Goal: Task Accomplishment & Management: Manage account settings

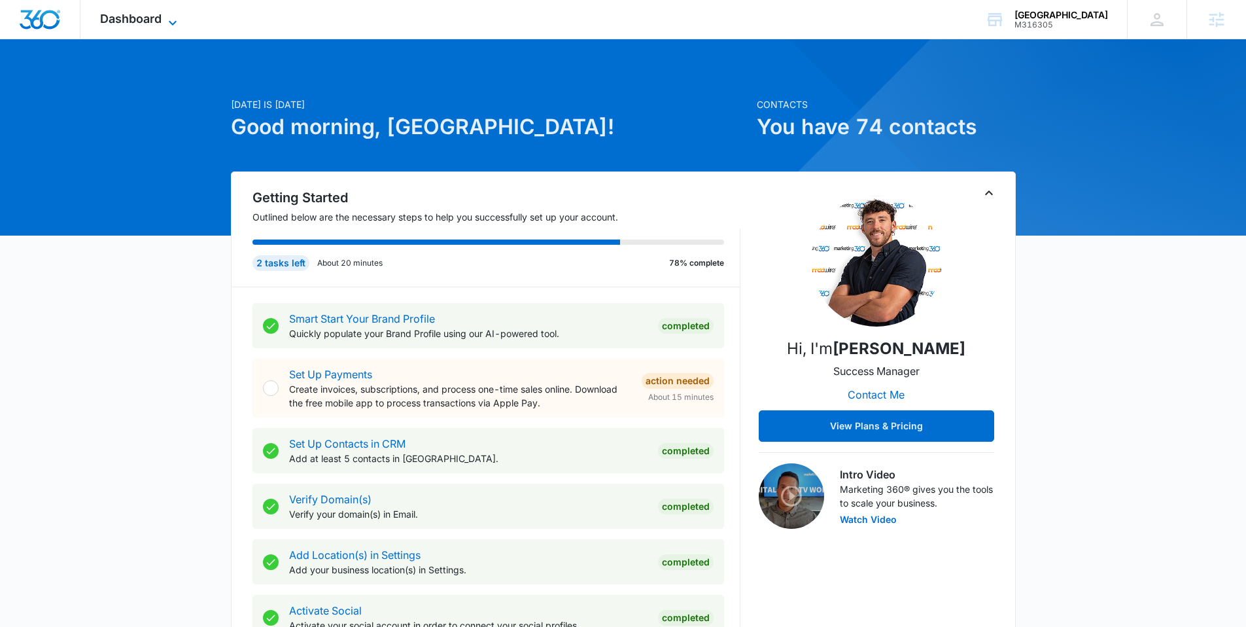
click at [124, 20] on span "Dashboard" at bounding box center [130, 19] width 61 height 14
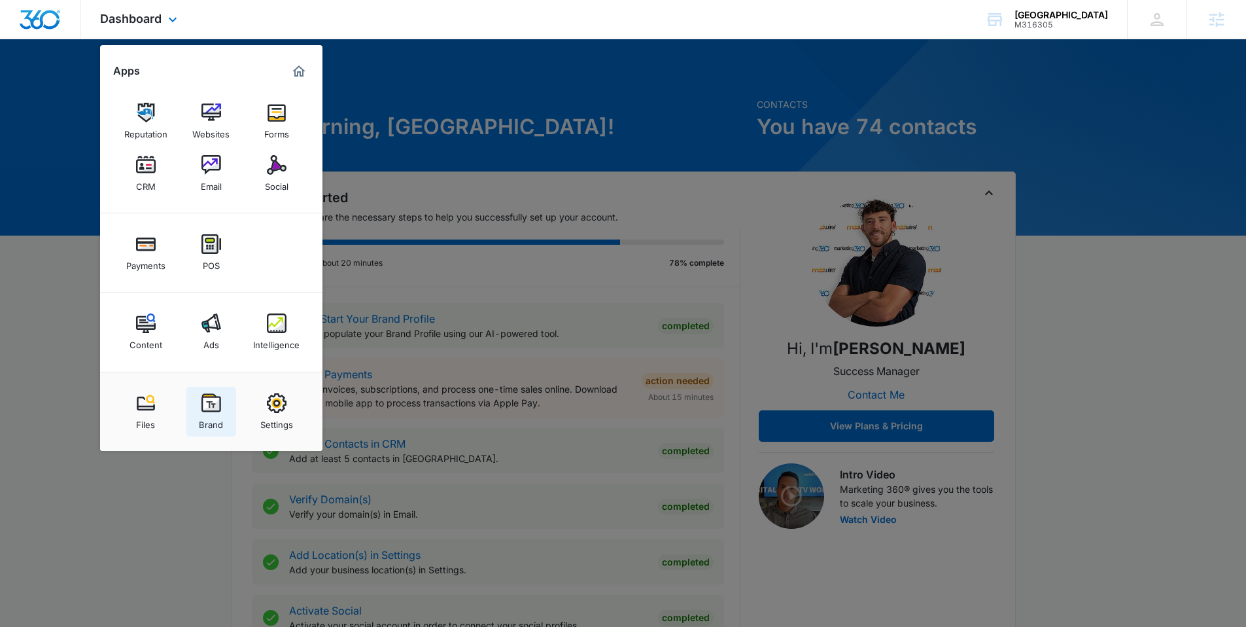
click at [210, 407] on img at bounding box center [212, 403] width 20 height 20
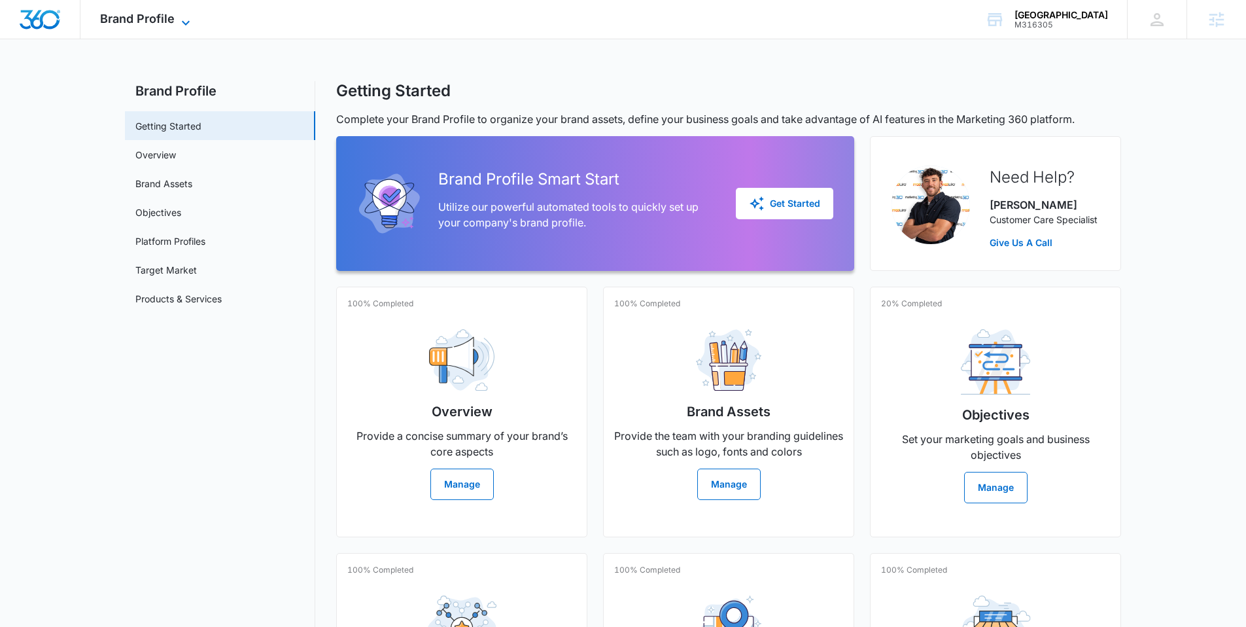
click at [130, 22] on span "Brand Profile" at bounding box center [137, 19] width 75 height 14
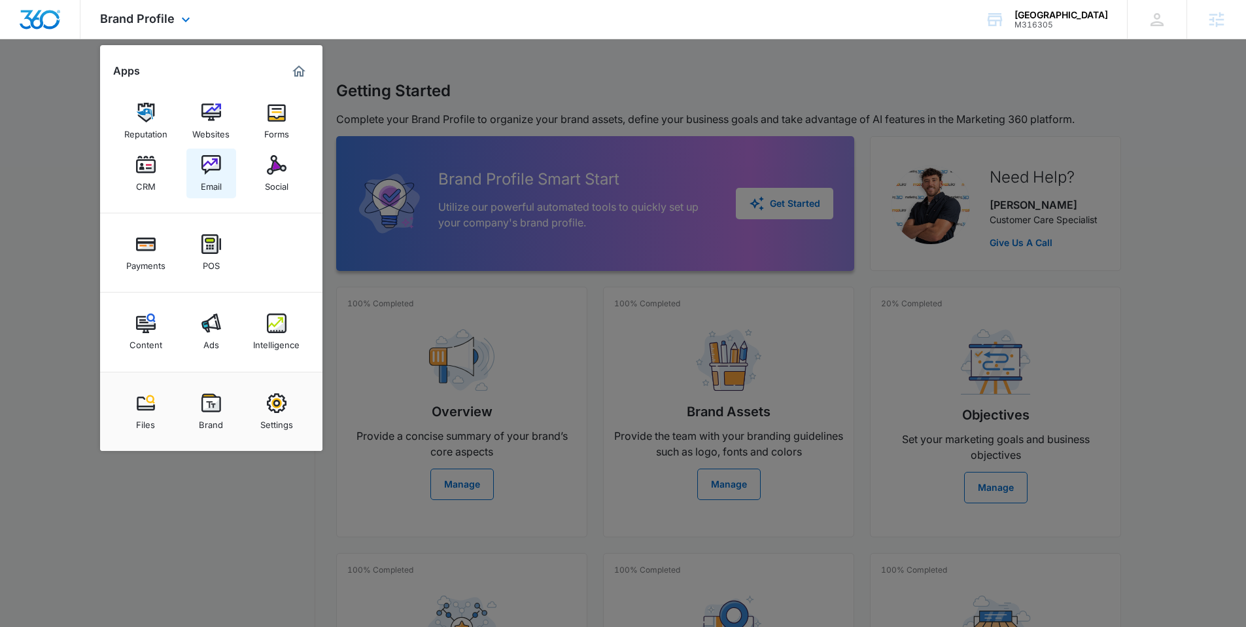
click at [214, 171] on img at bounding box center [212, 165] width 20 height 20
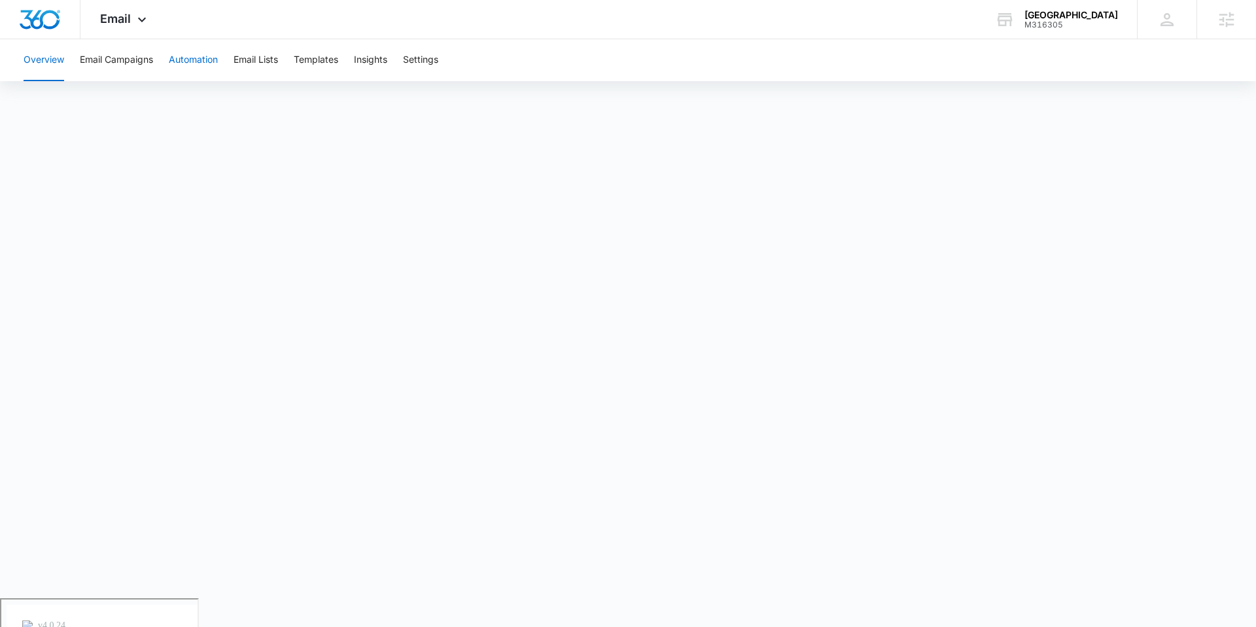
click at [202, 60] on button "Automation" at bounding box center [193, 60] width 49 height 42
click at [272, 65] on button "Email Lists" at bounding box center [256, 60] width 44 height 42
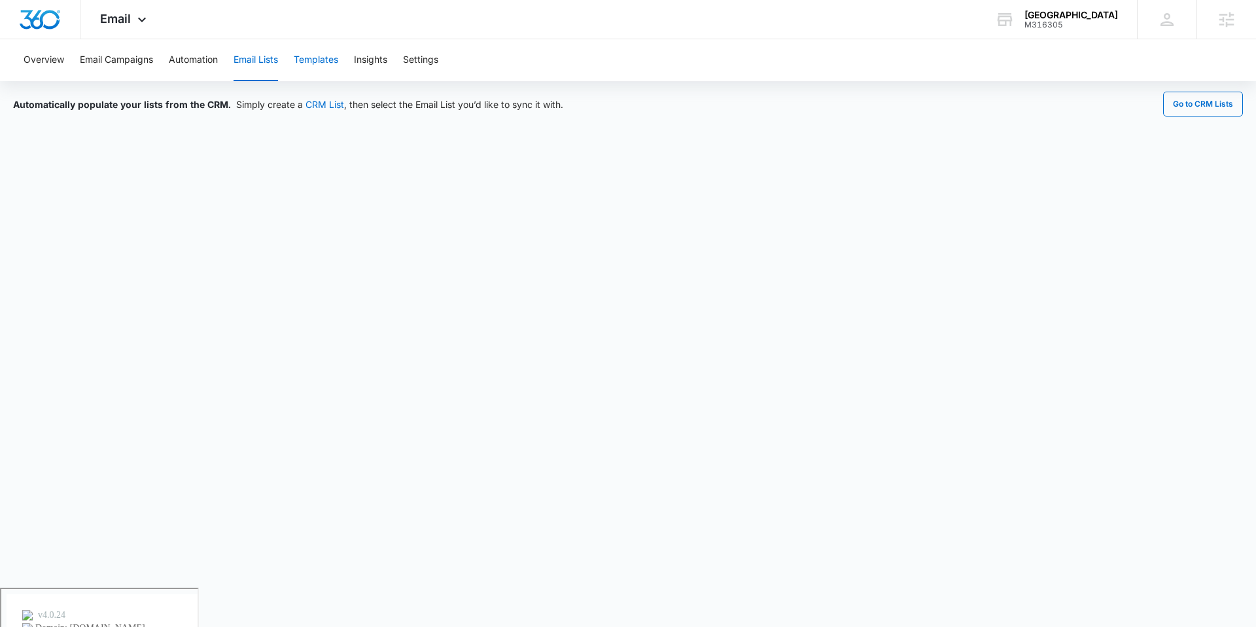
click at [313, 59] on button "Templates" at bounding box center [316, 60] width 44 height 42
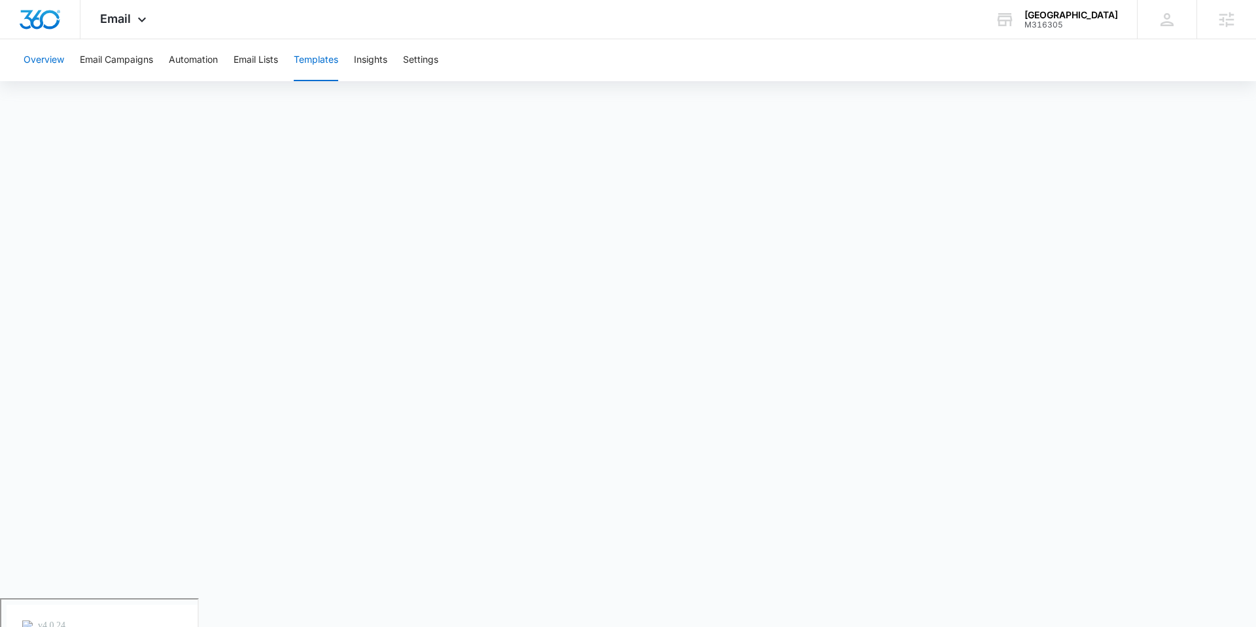
click at [50, 58] on button "Overview" at bounding box center [44, 60] width 41 height 42
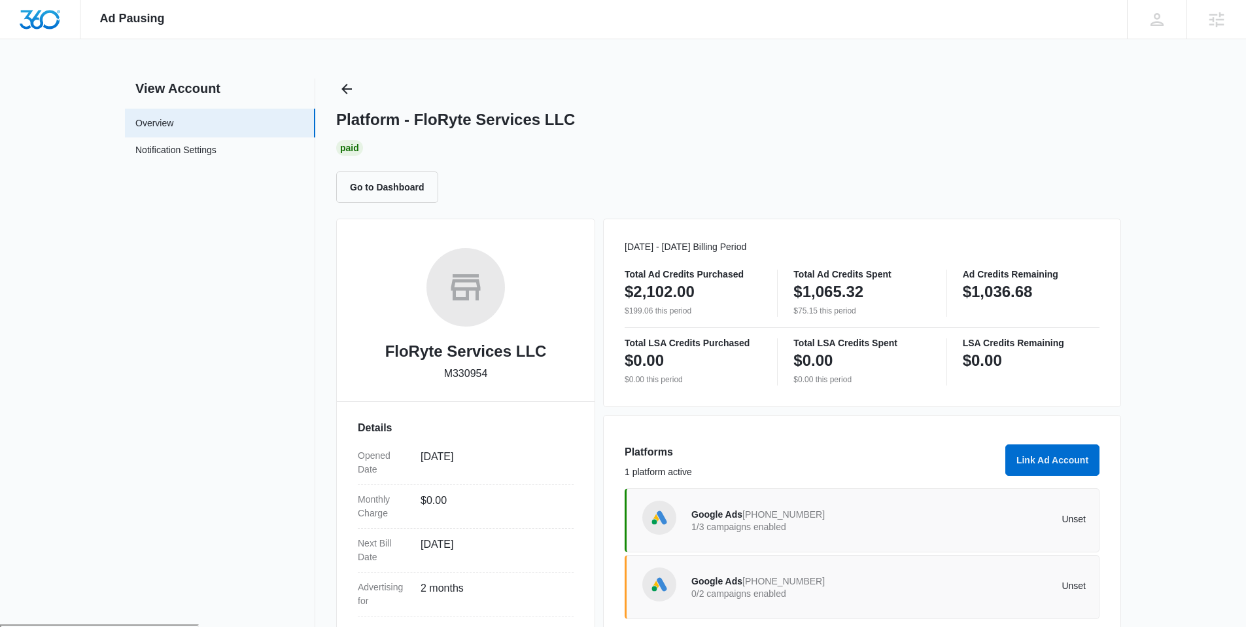
scroll to position [27, 0]
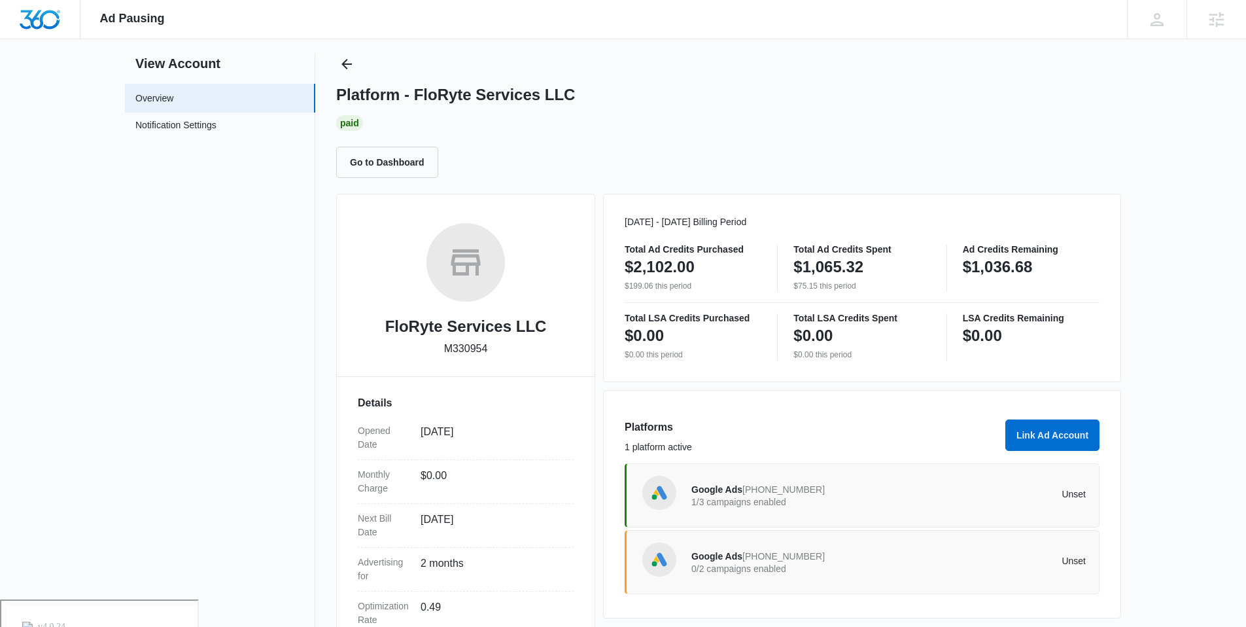
click at [725, 495] on span "Google Ads" at bounding box center [717, 489] width 51 height 10
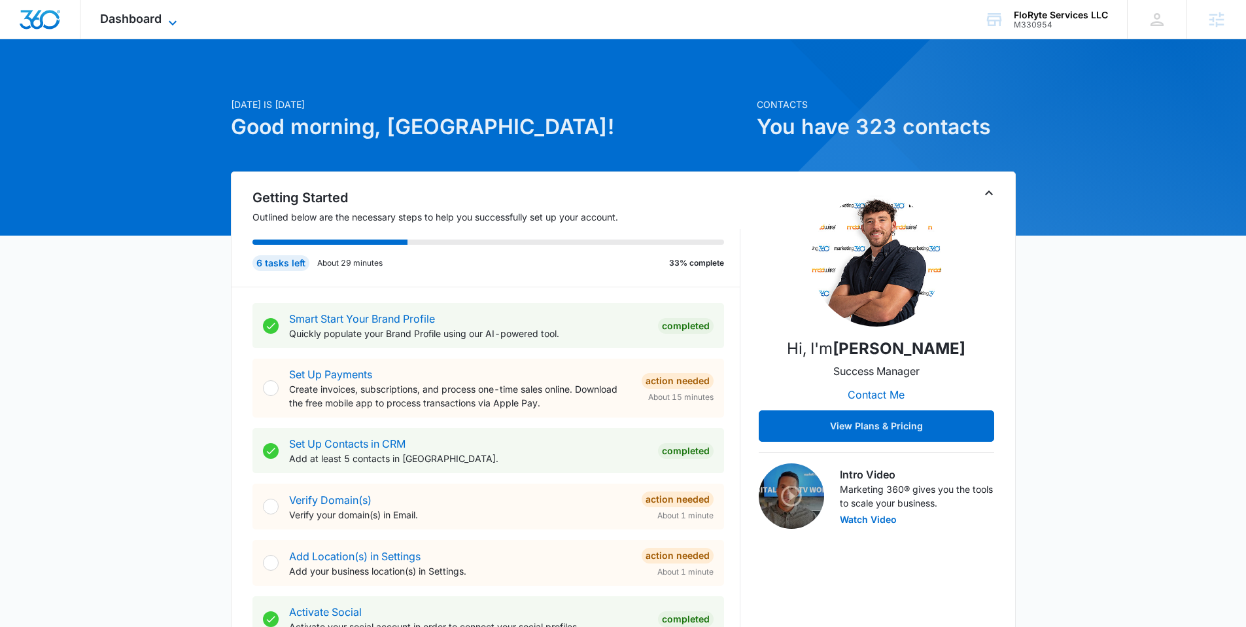
click at [171, 26] on icon at bounding box center [173, 23] width 16 height 16
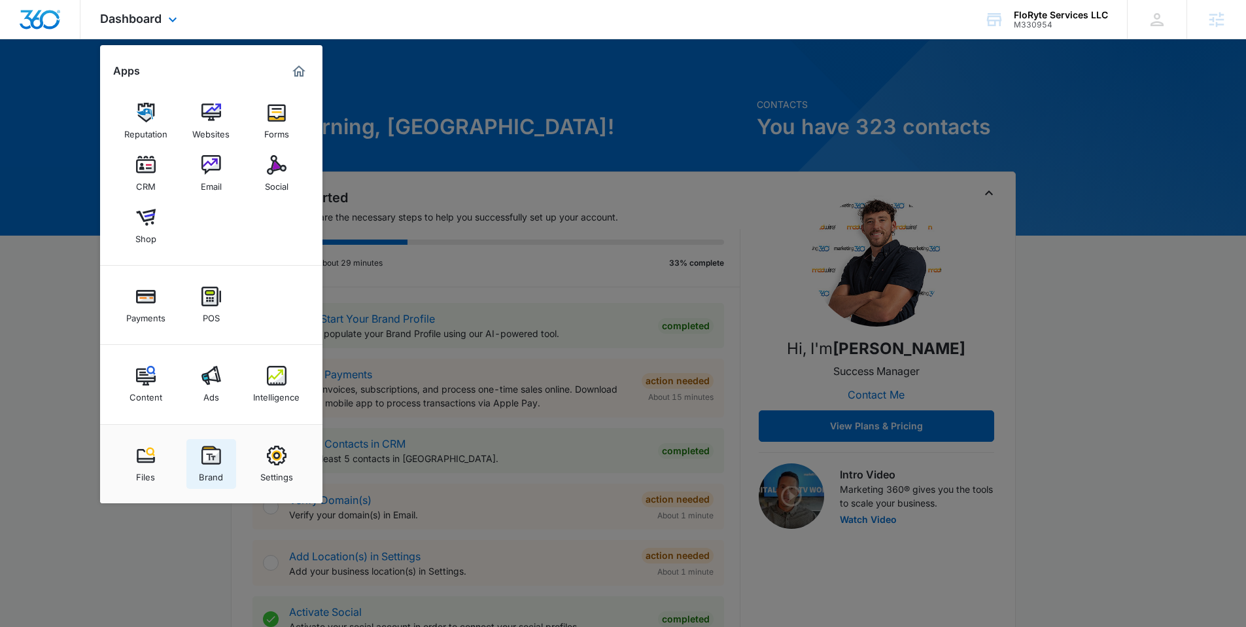
click at [213, 466] on div "Brand" at bounding box center [211, 473] width 24 height 17
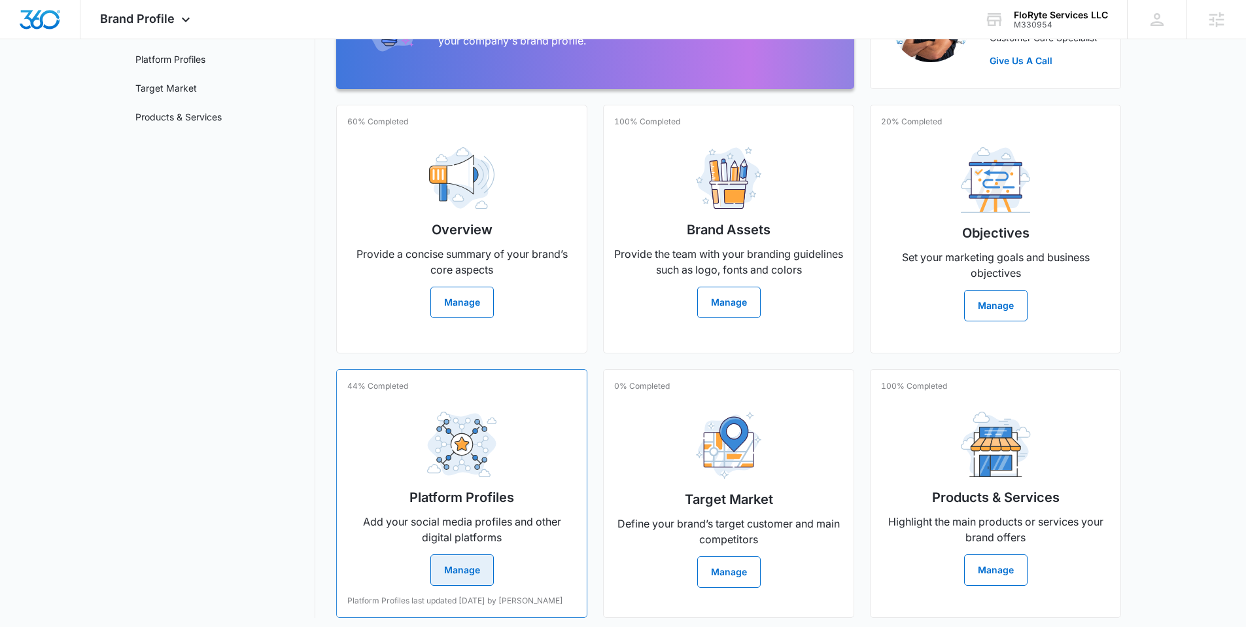
scroll to position [188, 0]
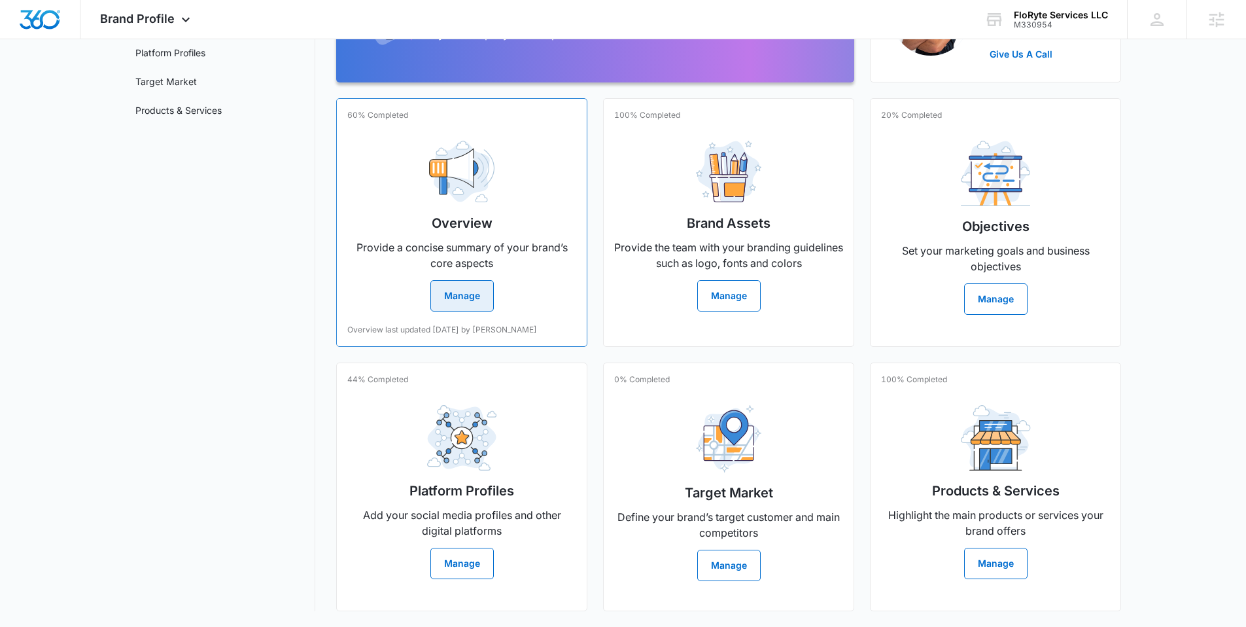
click at [475, 302] on button "Manage" at bounding box center [461, 295] width 63 height 31
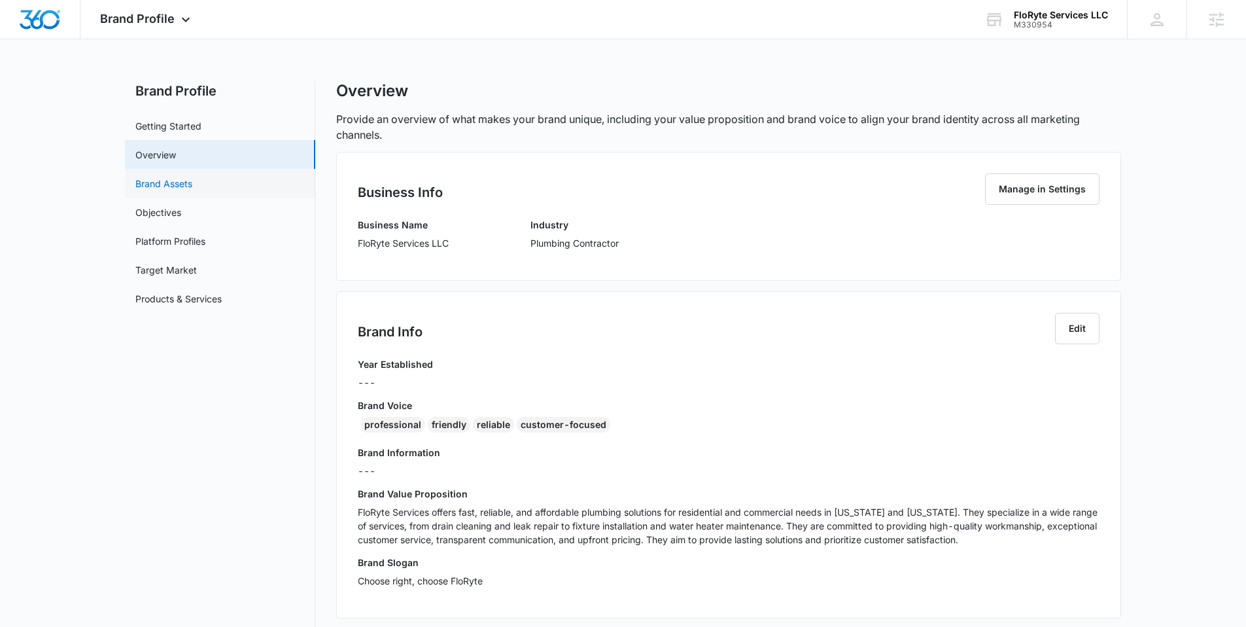
click at [165, 179] on link "Brand Assets" at bounding box center [163, 184] width 57 height 14
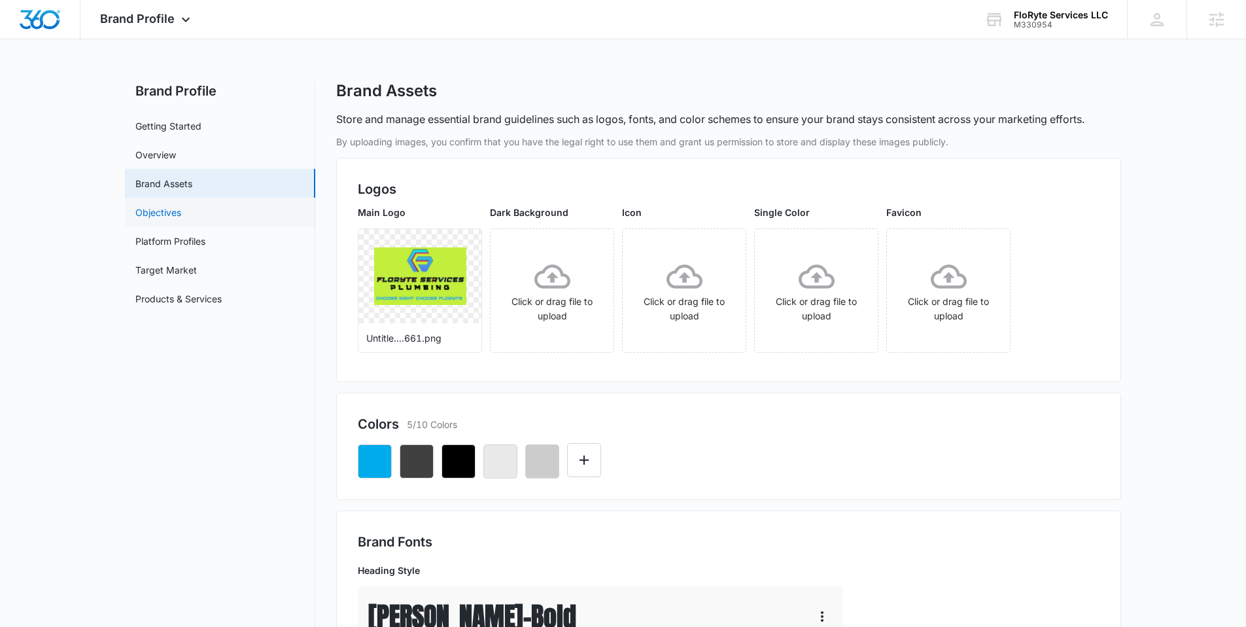
click at [175, 207] on link "Objectives" at bounding box center [158, 212] width 46 height 14
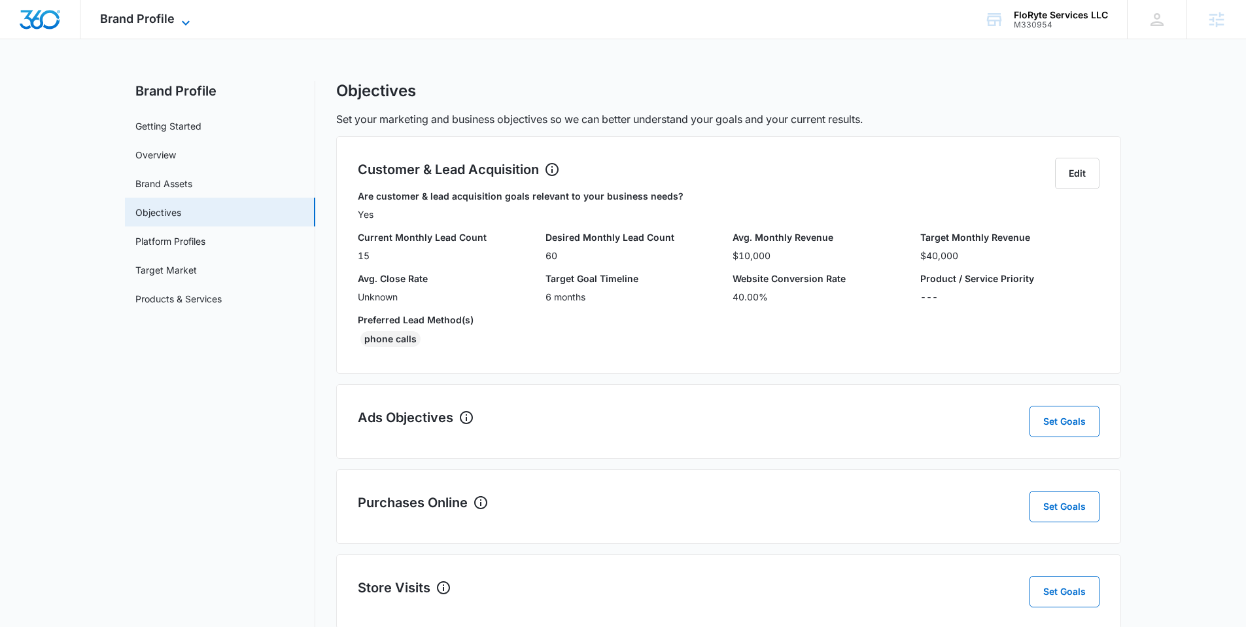
click at [179, 20] on icon at bounding box center [186, 23] width 16 height 16
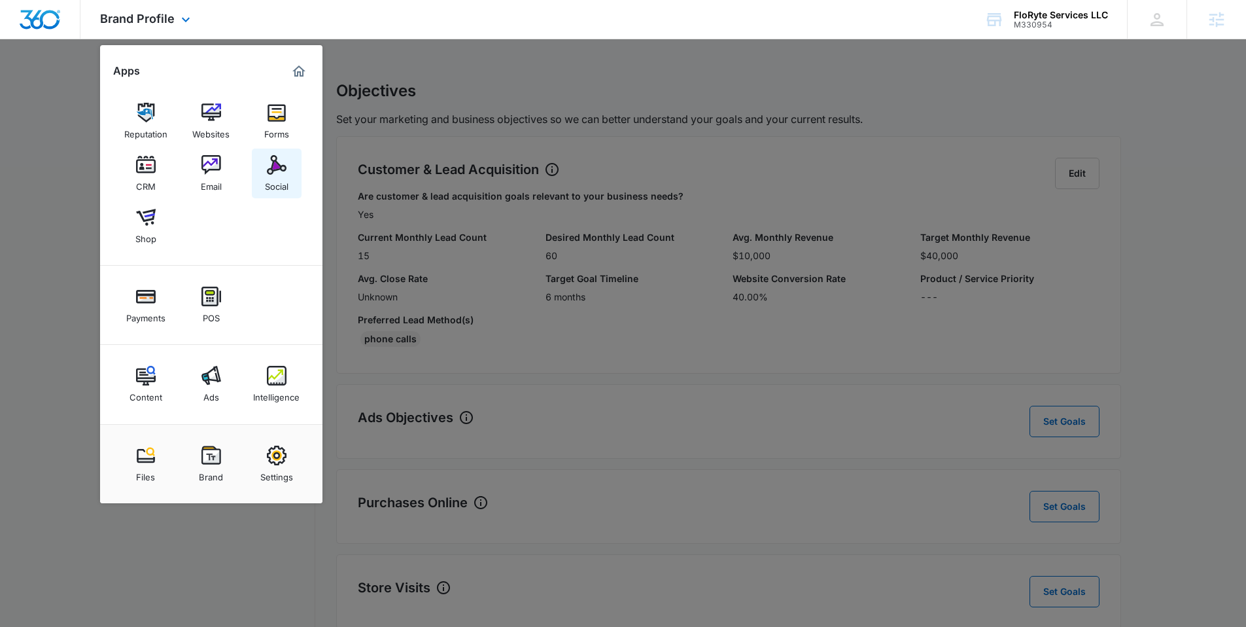
click at [268, 165] on img at bounding box center [277, 165] width 20 height 20
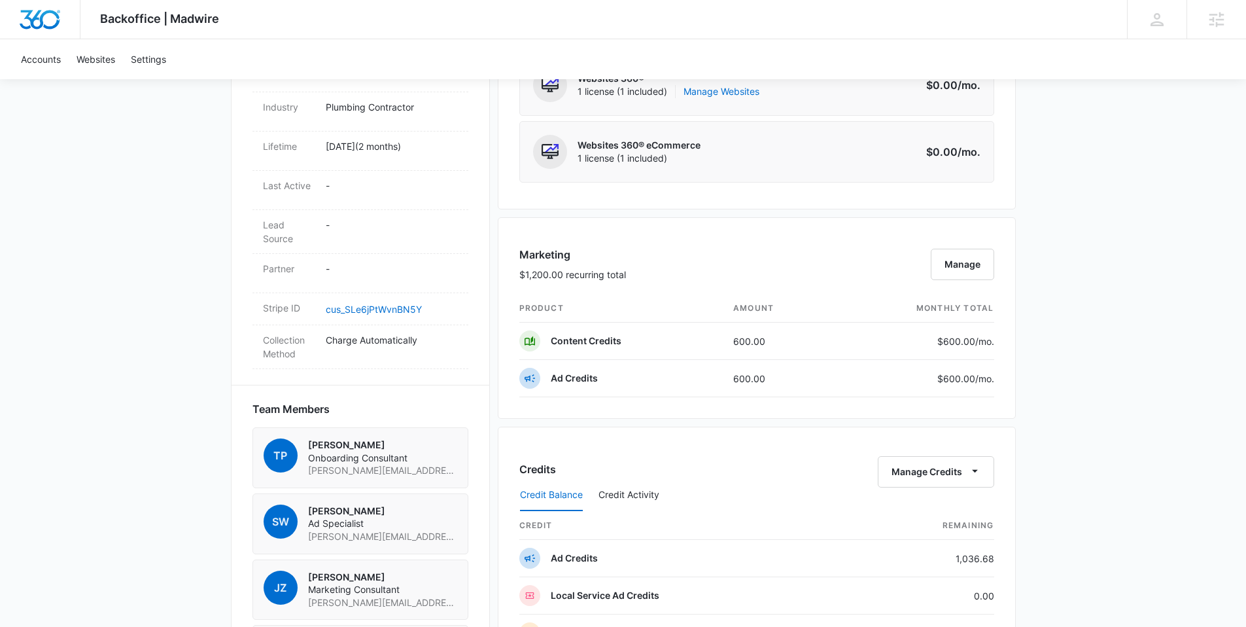
scroll to position [630, 0]
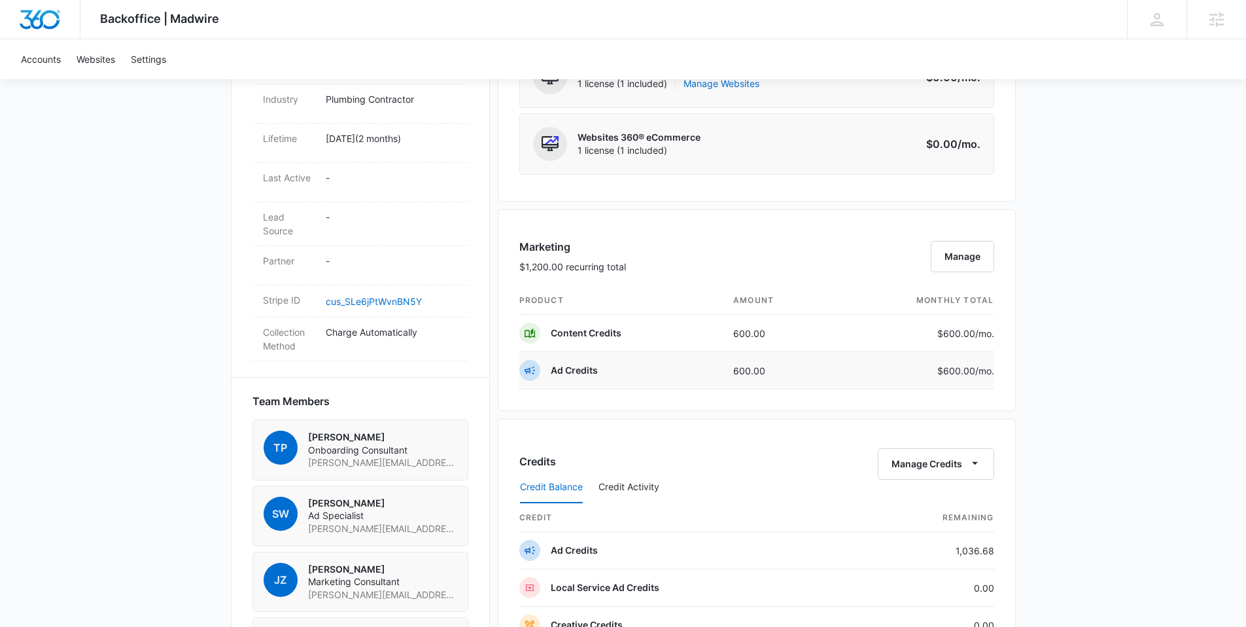
click at [561, 375] on p "Ad Credits" at bounding box center [574, 370] width 47 height 13
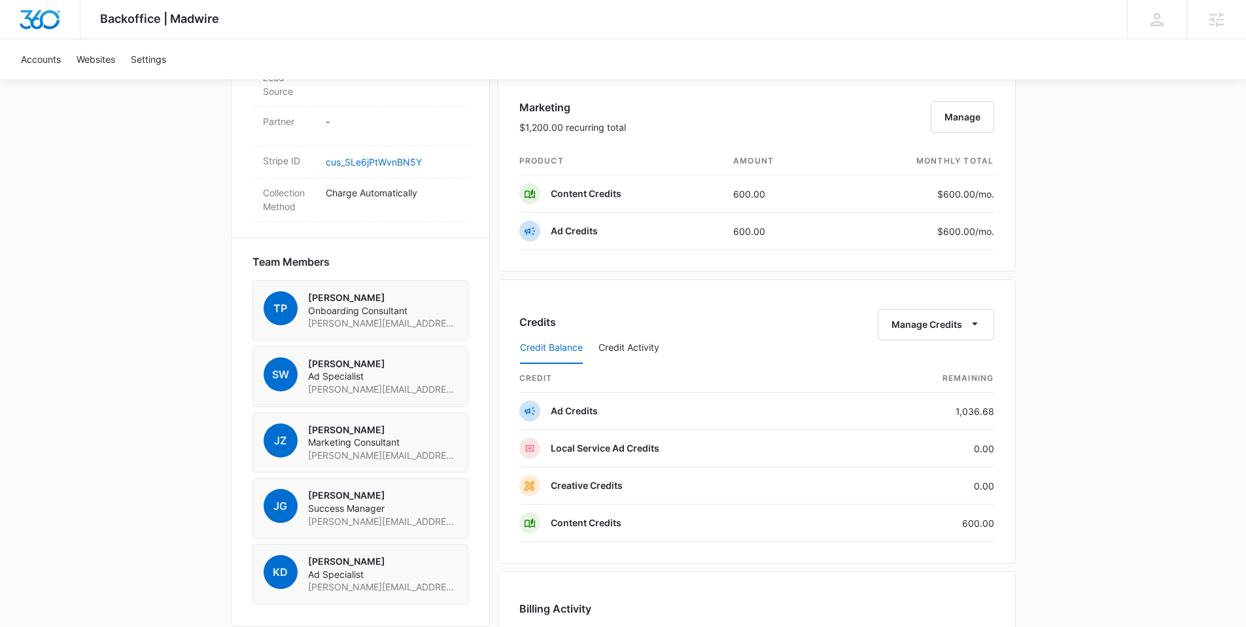
scroll to position [777, 0]
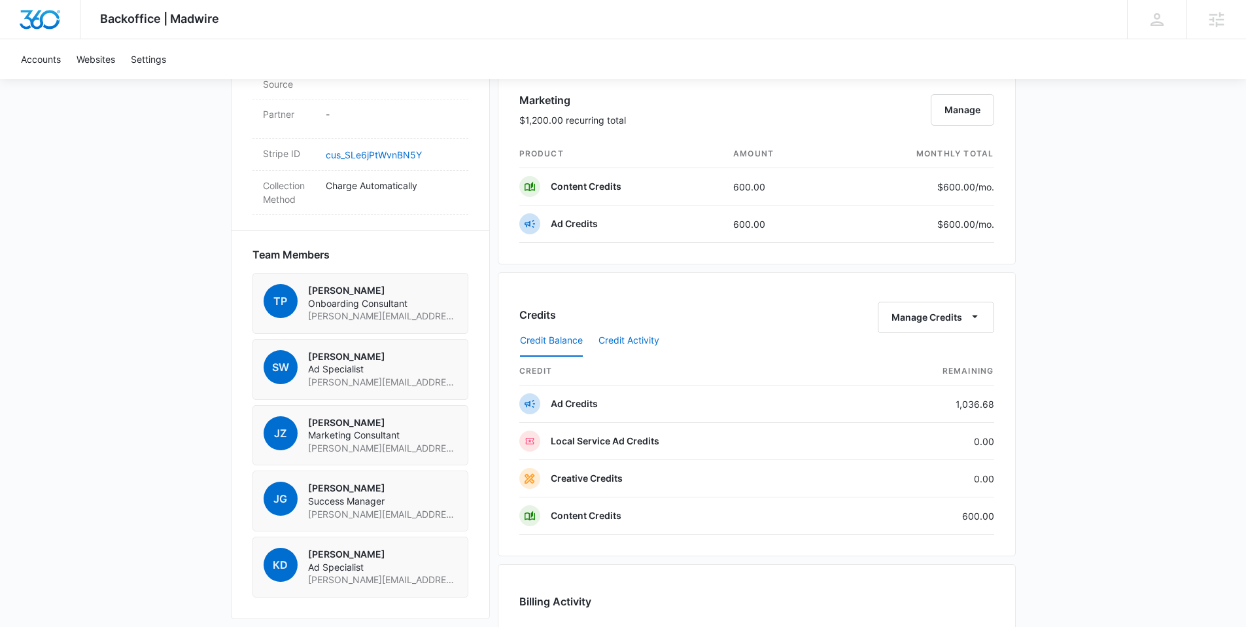
click at [633, 342] on button "Credit Activity" at bounding box center [629, 340] width 61 height 31
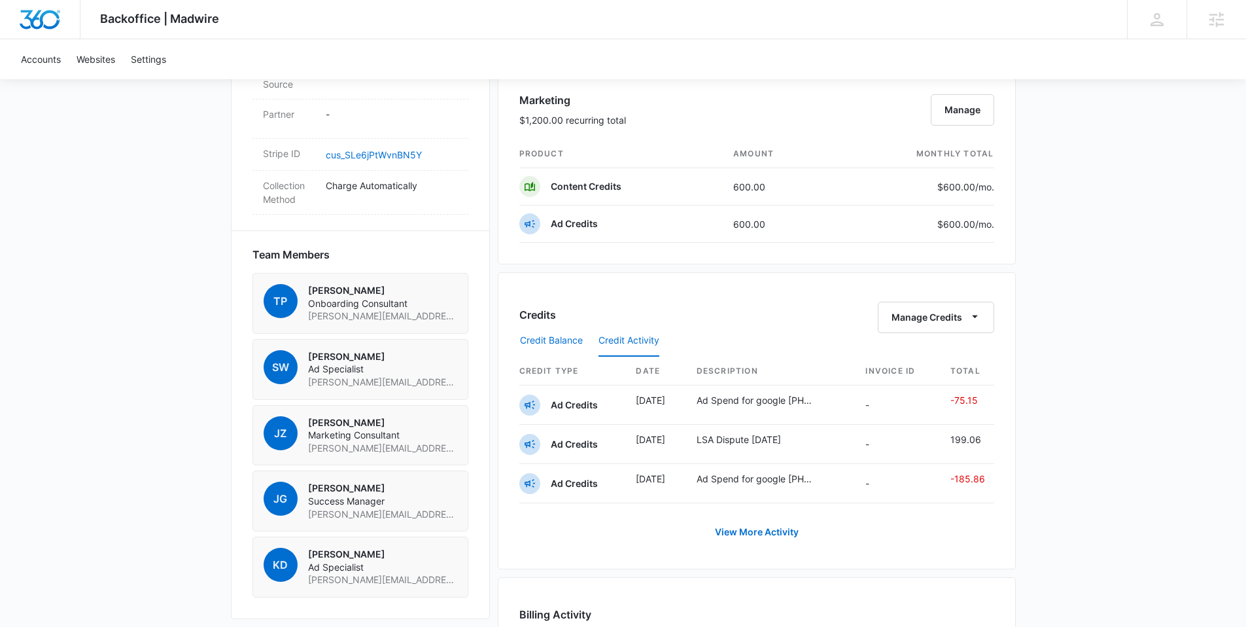
click at [563, 340] on button "Credit Balance" at bounding box center [551, 340] width 63 height 31
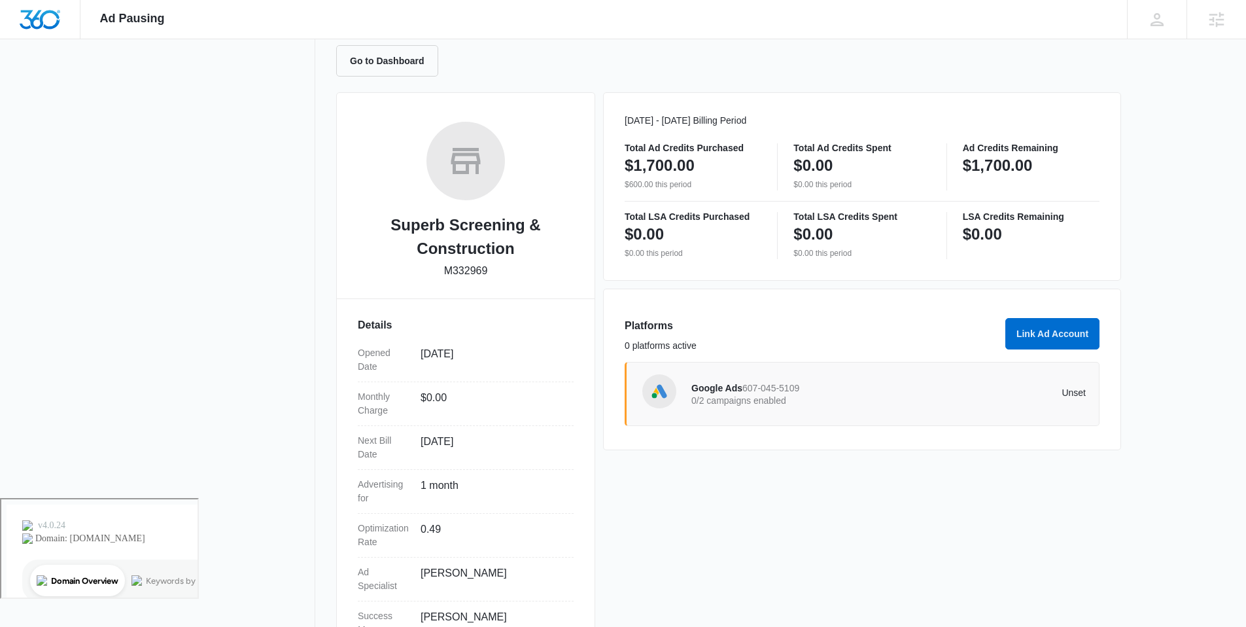
scroll to position [136, 0]
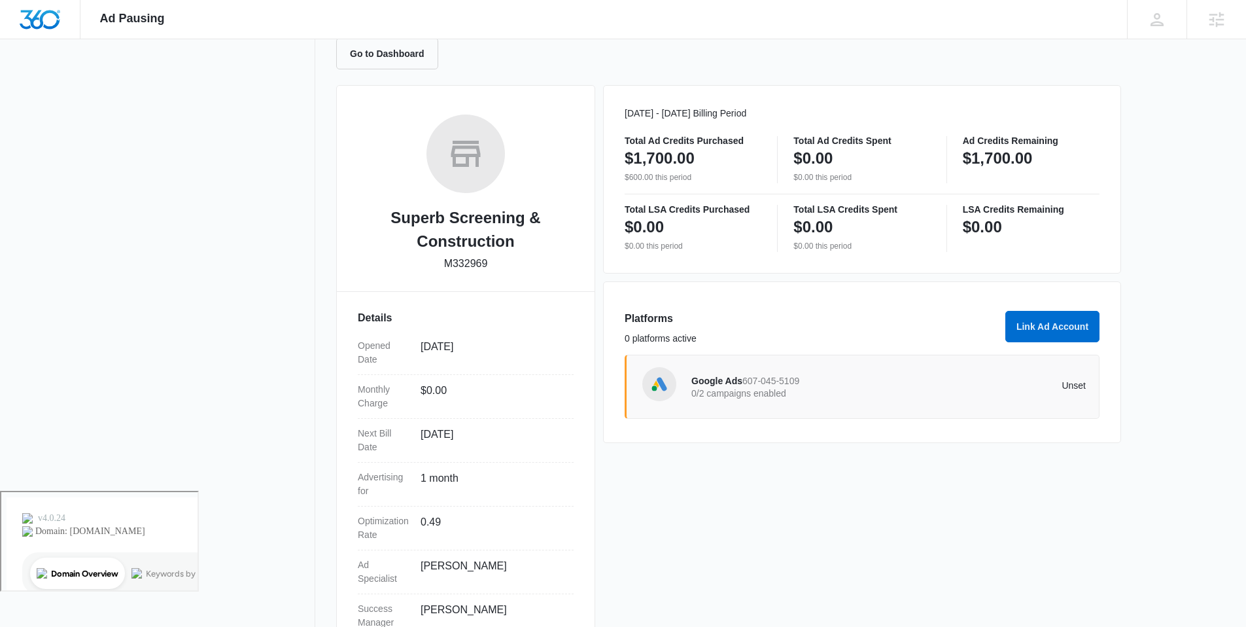
click at [728, 386] on span "Google Ads" at bounding box center [717, 381] width 51 height 10
